Goal: Transaction & Acquisition: Purchase product/service

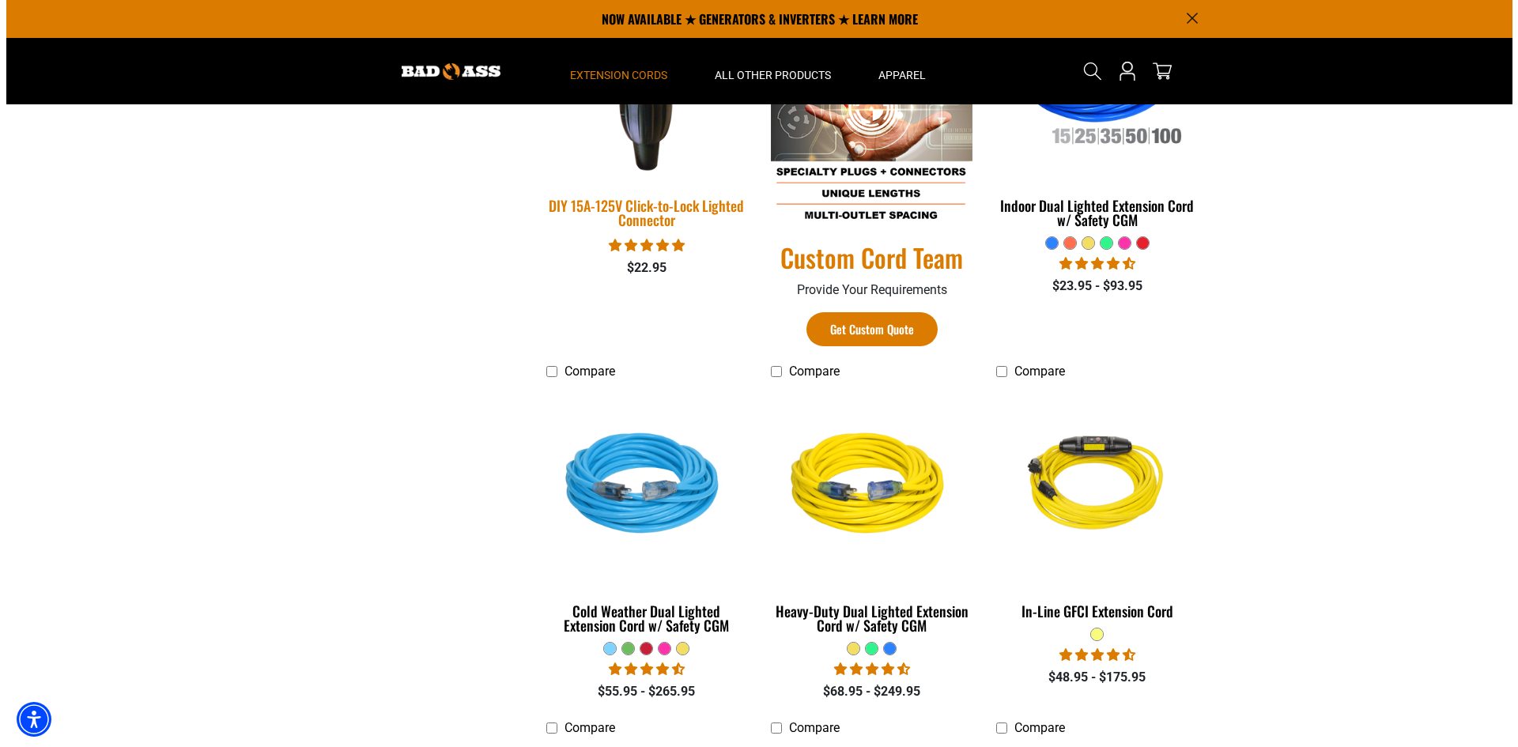
scroll to position [395, 0]
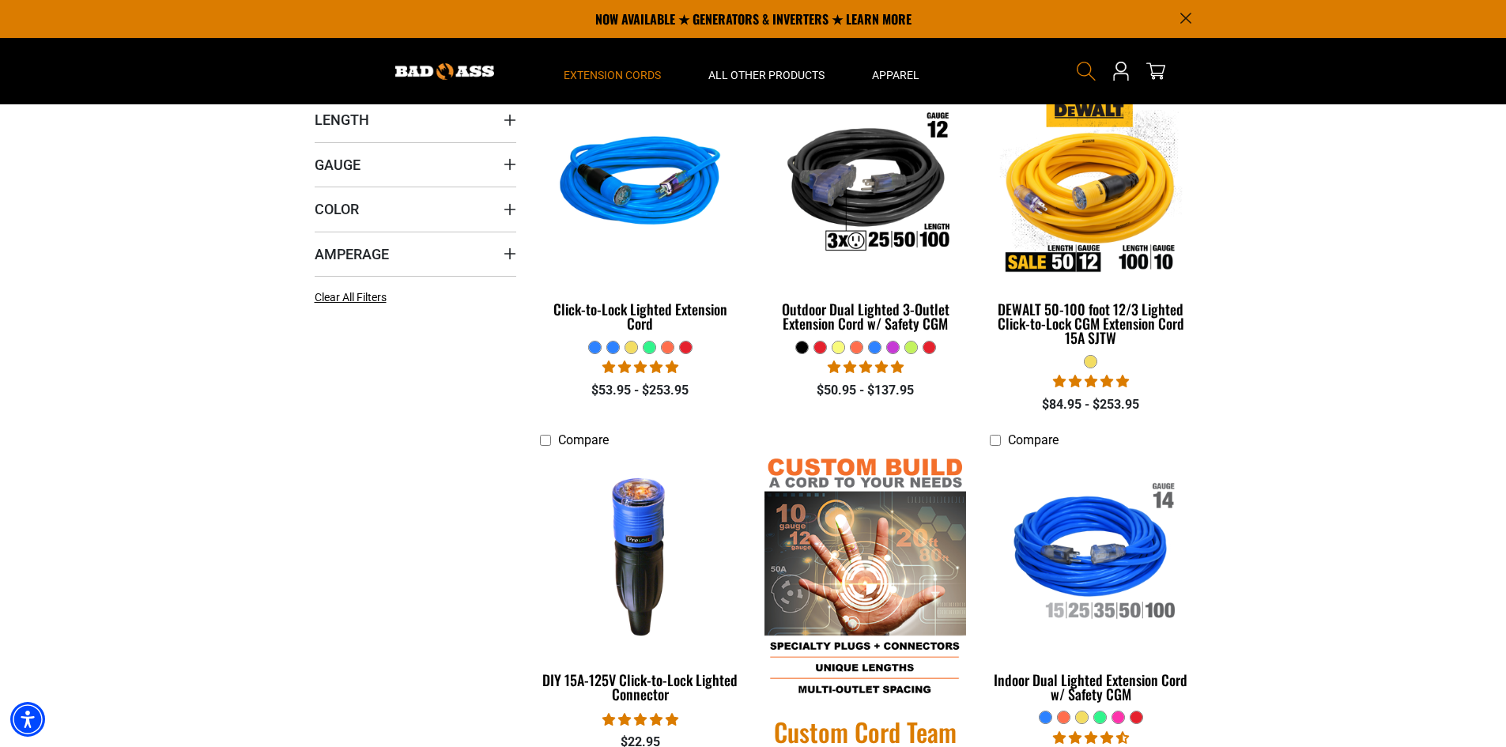
click at [1088, 64] on use "Search" at bounding box center [1086, 71] width 19 height 19
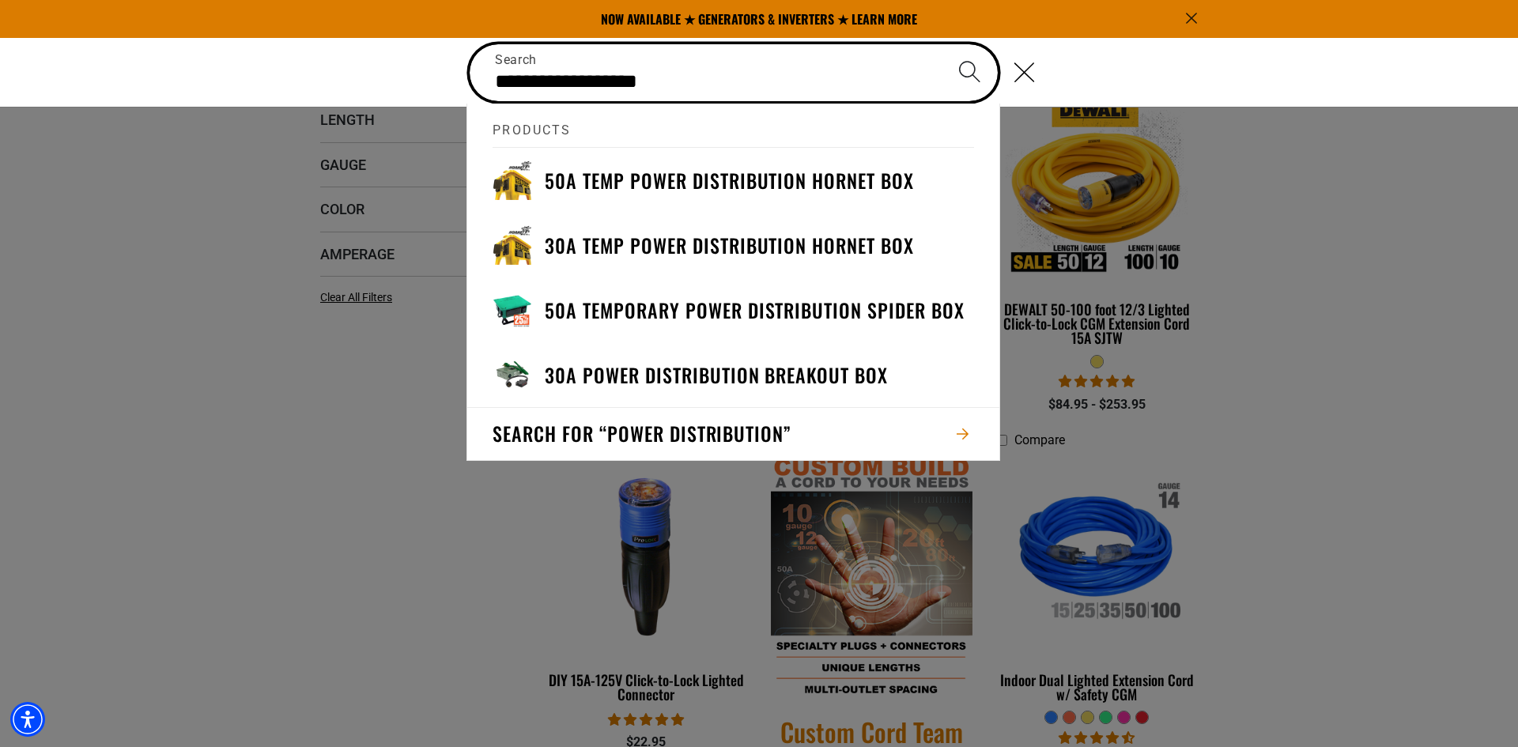
type input "**********"
click at [941, 44] on button "Search" at bounding box center [968, 71] width 55 height 55
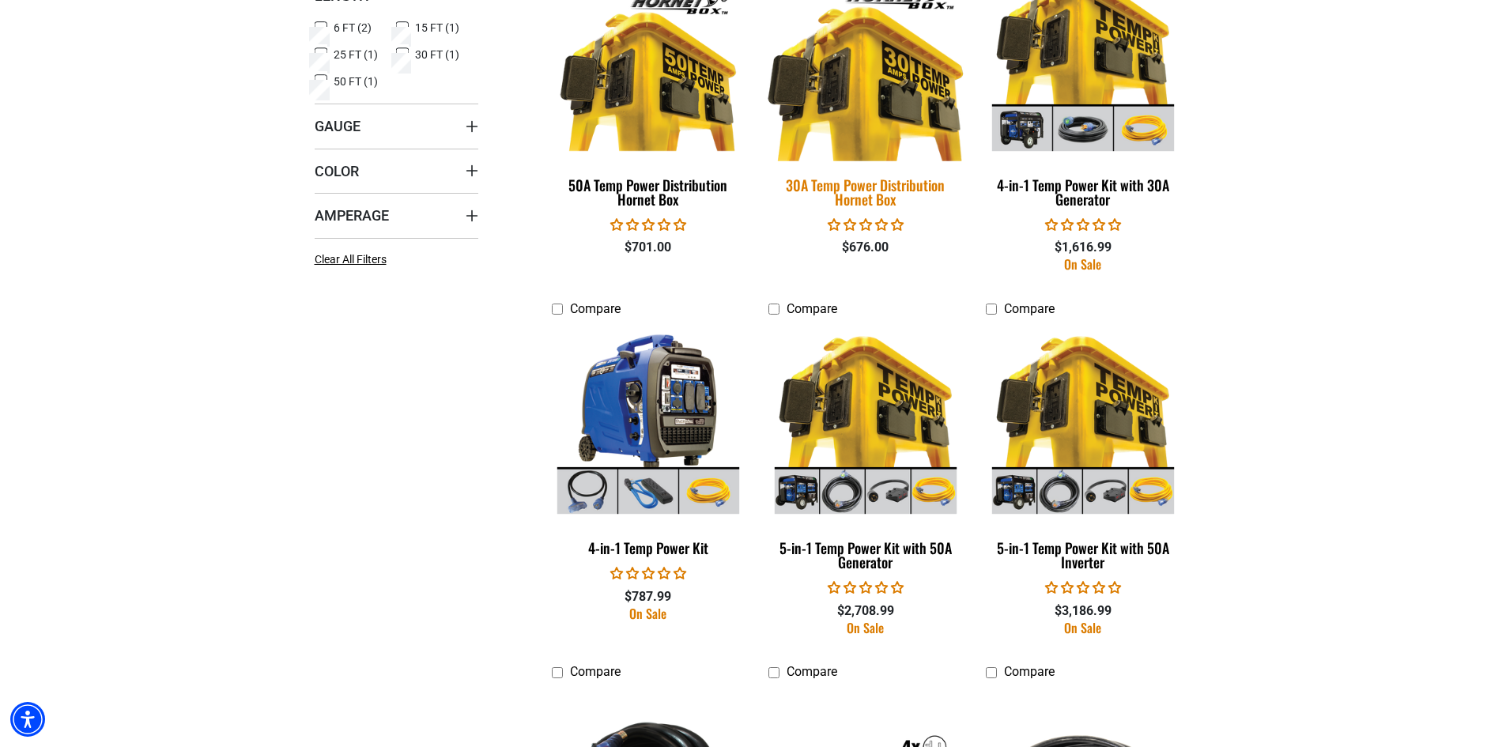
scroll to position [395, 0]
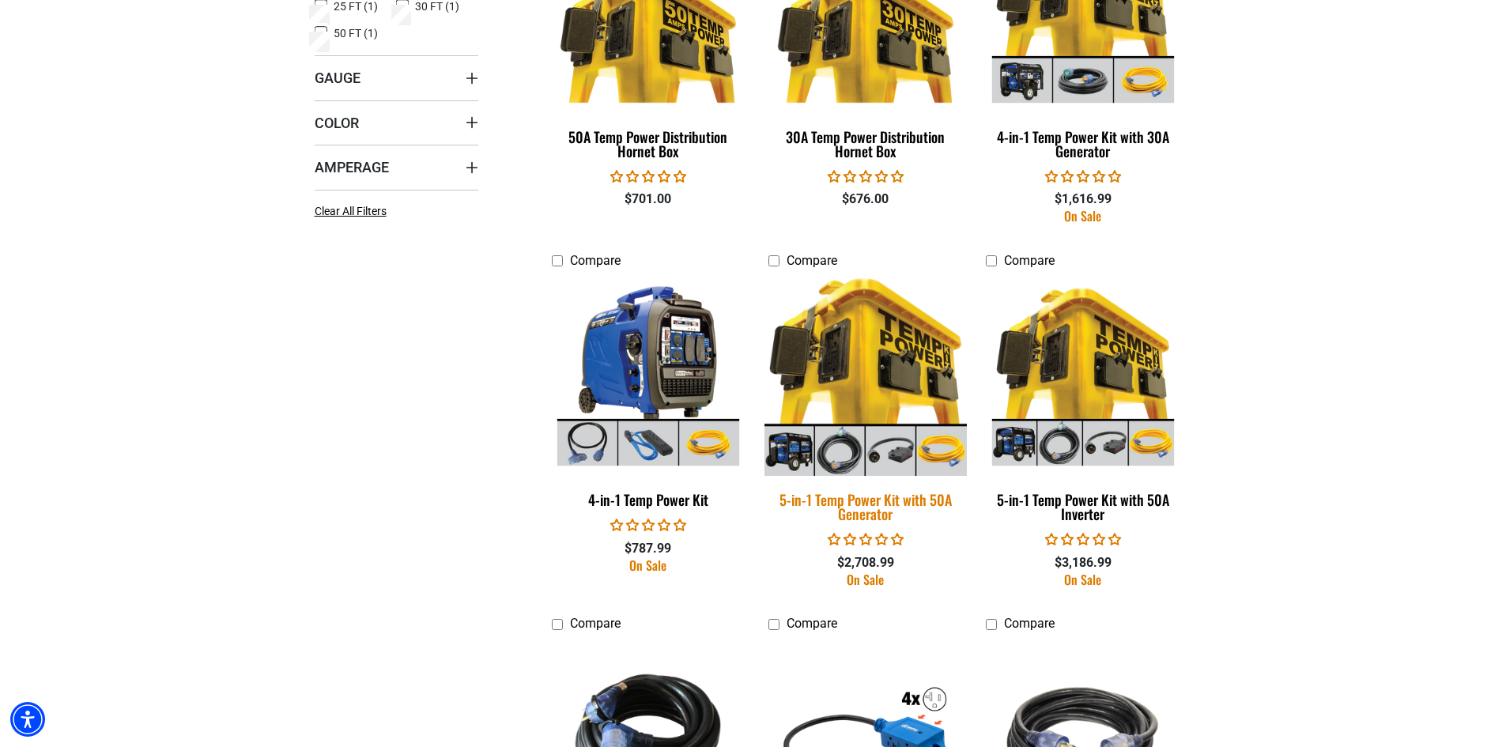
click at [871, 370] on img at bounding box center [865, 374] width 221 height 202
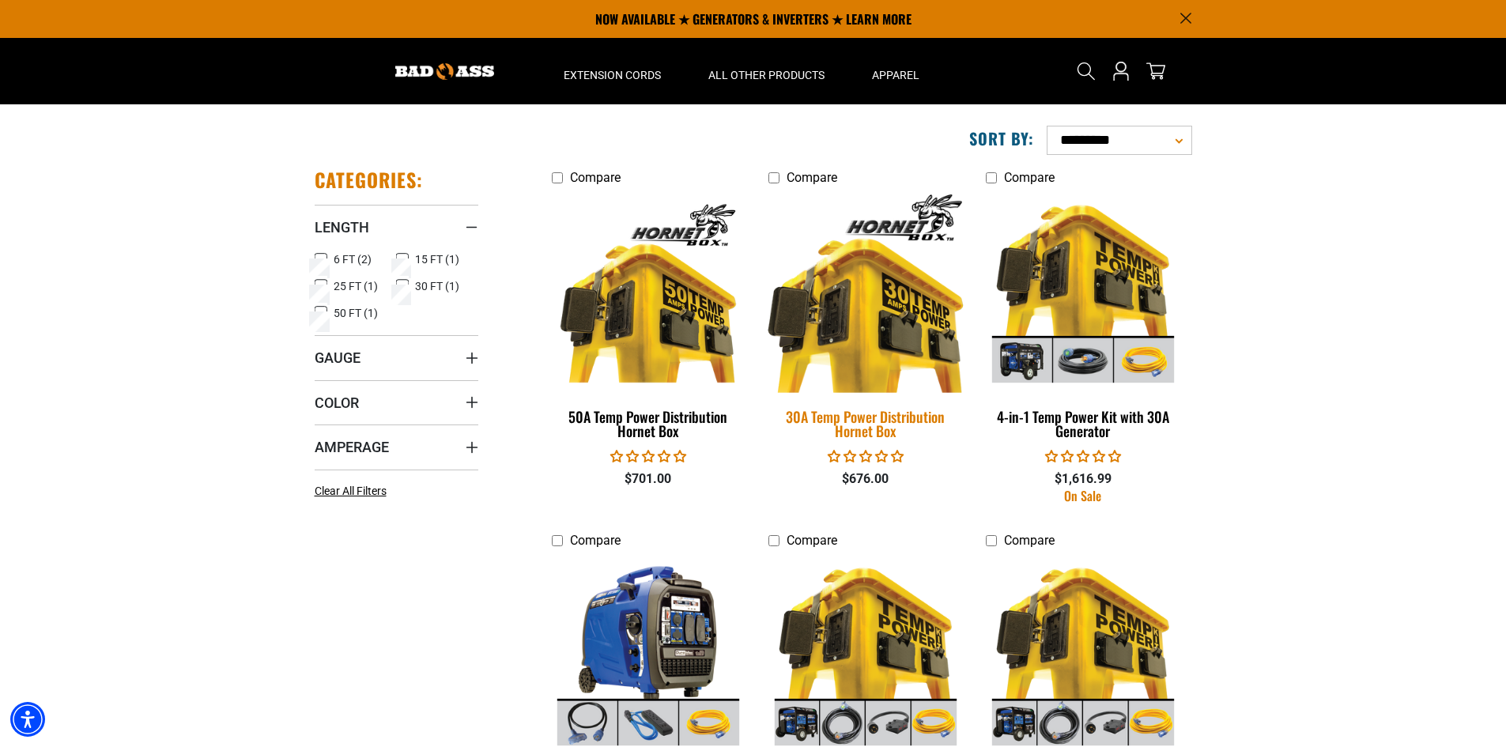
scroll to position [79, 0]
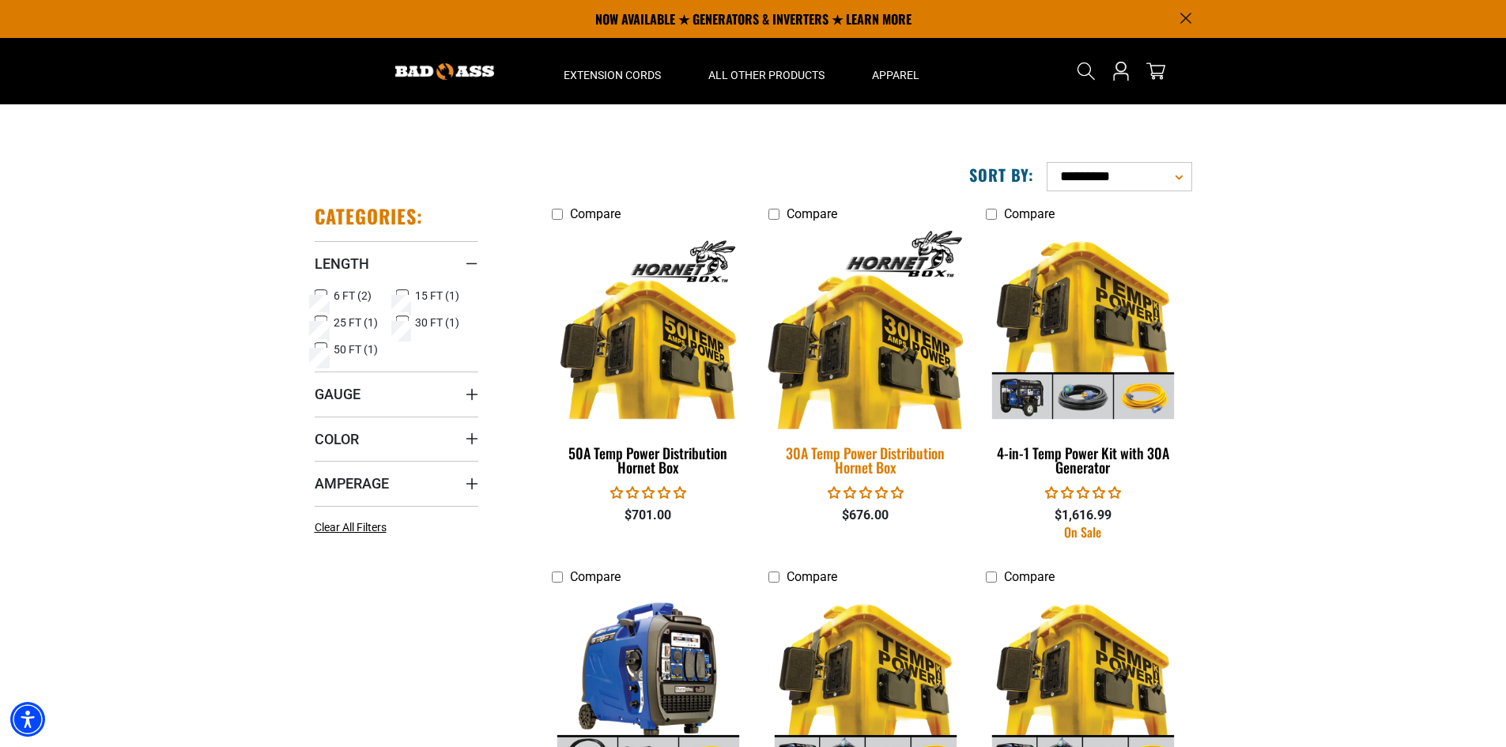
click at [886, 368] on img at bounding box center [865, 328] width 221 height 202
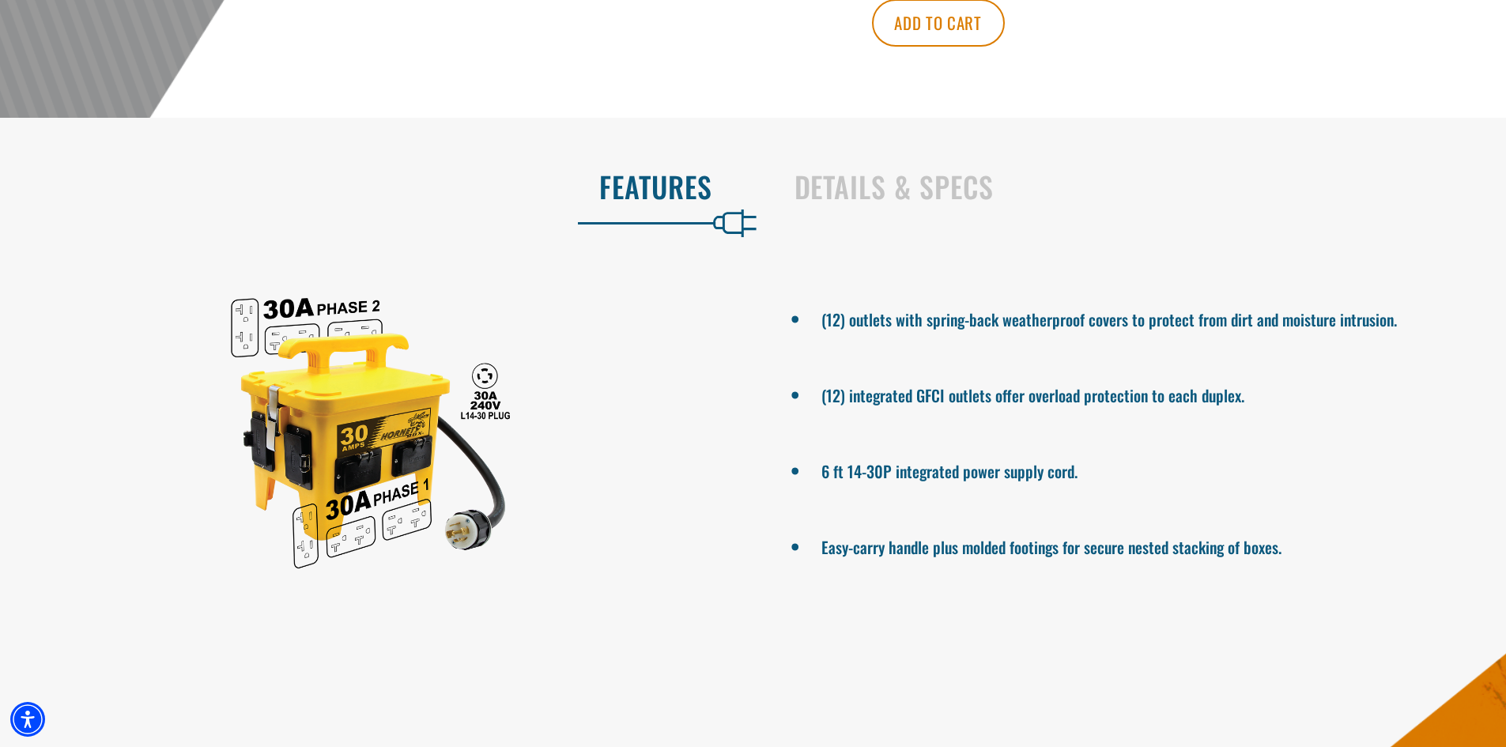
scroll to position [790, 0]
